Goal: Book appointment/travel/reservation

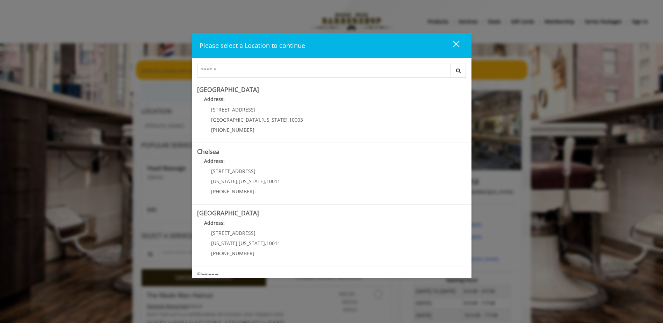
click at [455, 41] on div "close" at bounding box center [452, 45] width 14 height 10
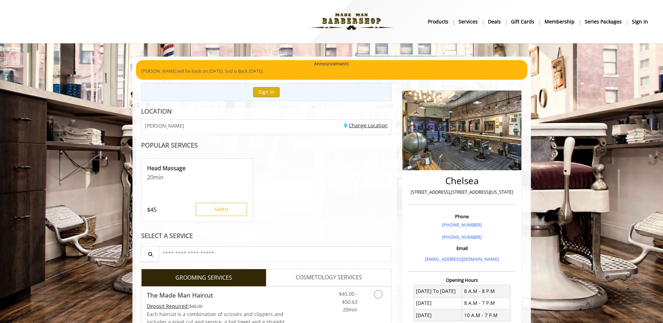
click at [370, 124] on link "Change Location" at bounding box center [365, 125] width 43 height 7
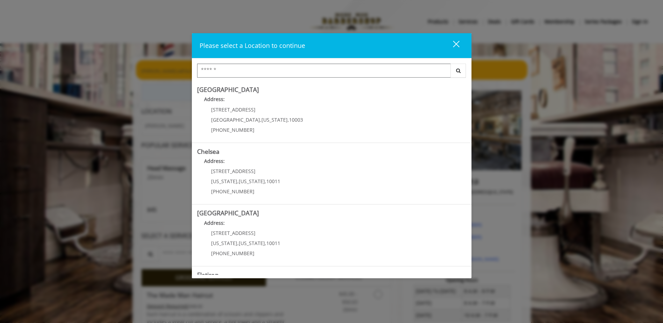
click at [236, 70] on input "Search Center" at bounding box center [324, 71] width 254 height 14
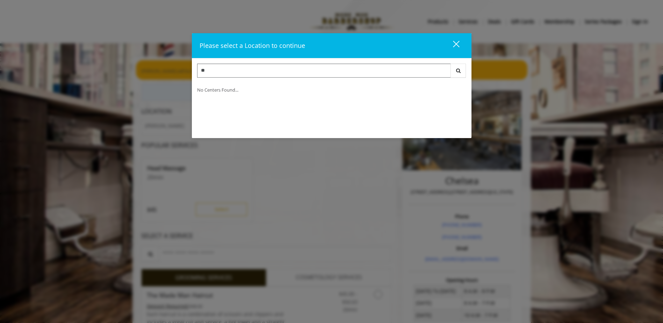
type input "*"
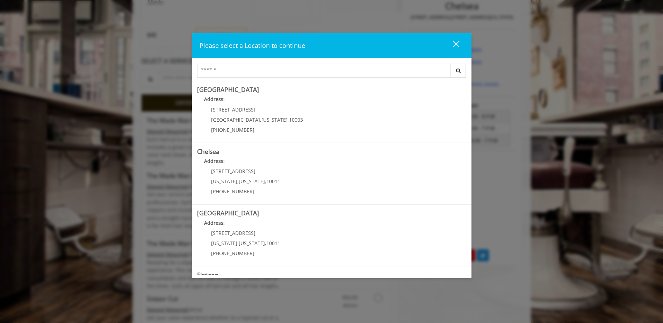
click at [455, 43] on div "close dialog" at bounding box center [456, 44] width 7 height 7
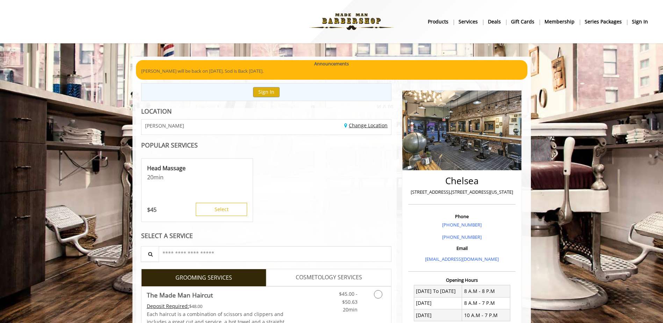
click at [368, 124] on link "Change Location" at bounding box center [365, 125] width 43 height 7
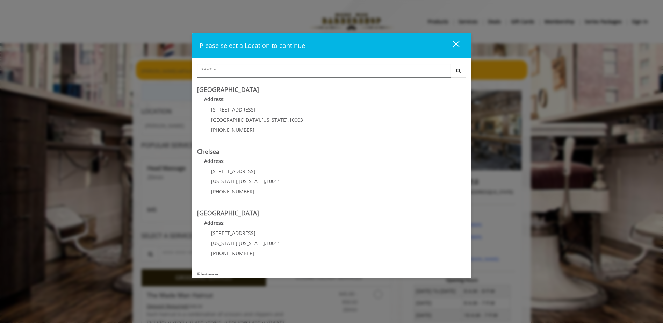
click at [373, 72] on input "Search Center" at bounding box center [324, 71] width 254 height 14
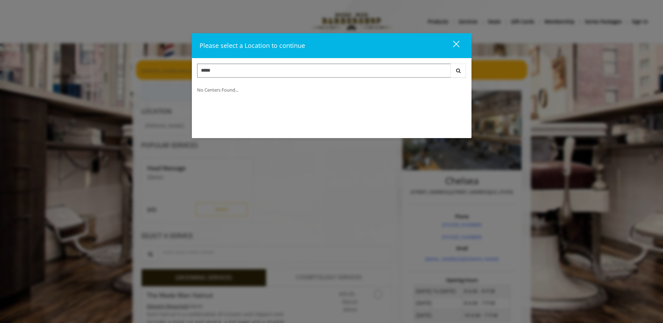
type input "*****"
click at [454, 42] on div "close dialog" at bounding box center [456, 44] width 7 height 7
